Goal: Task Accomplishment & Management: Use online tool/utility

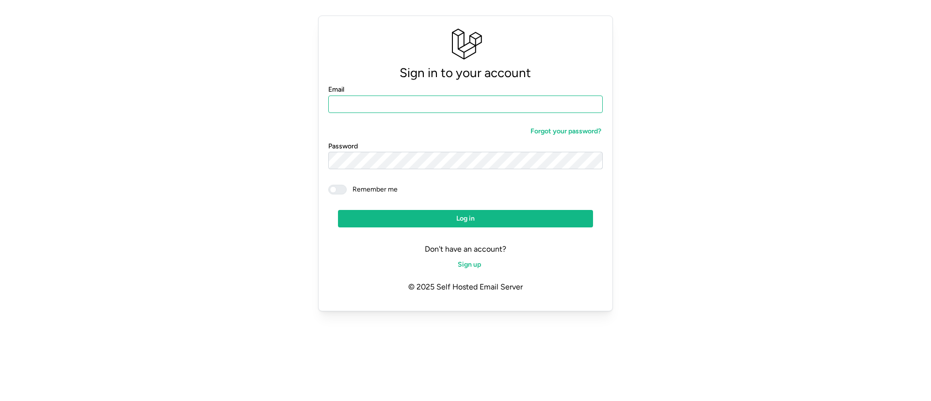
type input "**********"
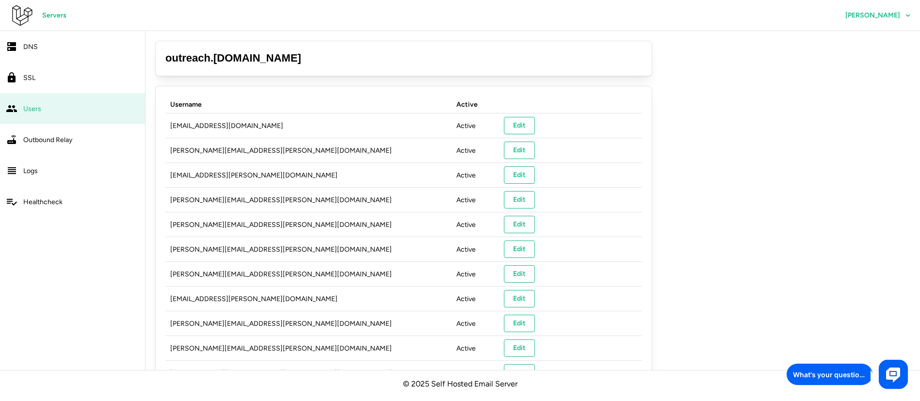
drag, startPoint x: 282, startPoint y: 58, endPoint x: 168, endPoint y: 55, distance: 114.0
click at [168, 55] on h3 "outreach . [DOMAIN_NAME]" at bounding box center [403, 58] width 477 height 15
copy h3 "outreach . [DOMAIN_NAME]"
drag, startPoint x: 20, startPoint y: 19, endPoint x: 364, endPoint y: 8, distance: 343.5
click at [364, 8] on div "Servers [PERSON_NAME]" at bounding box center [465, 15] width 910 height 31
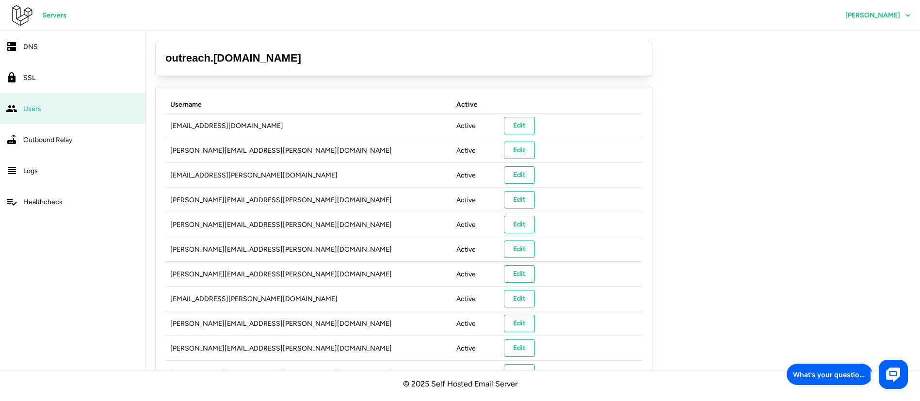
drag, startPoint x: 16, startPoint y: 15, endPoint x: 314, endPoint y: 12, distance: 298.2
click at [335, 12] on div "Servers Melvin Ramos" at bounding box center [465, 15] width 910 height 31
click at [20, 20] on icon at bounding box center [21, 15] width 23 height 23
drag, startPoint x: 546, startPoint y: 383, endPoint x: 433, endPoint y: 382, distance: 113.5
click at [433, 382] on p "© 2025 Self Hosted Email Server" at bounding box center [460, 384] width 920 height 28
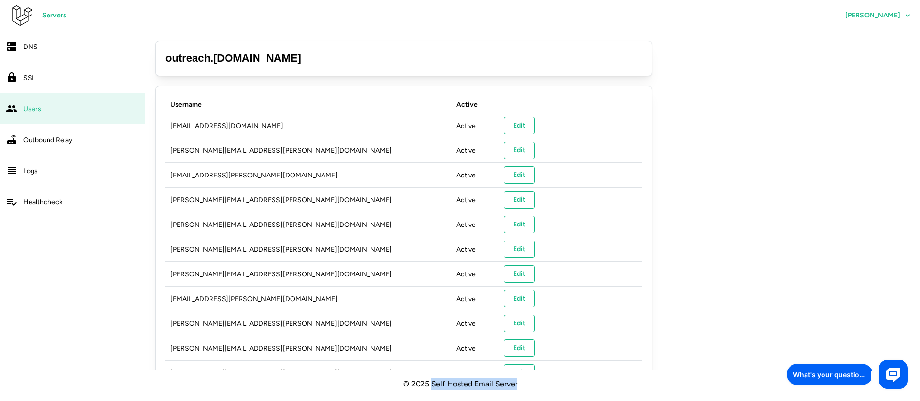
copy p "Self Hosted Email Server"
